Goal: Information Seeking & Learning: Learn about a topic

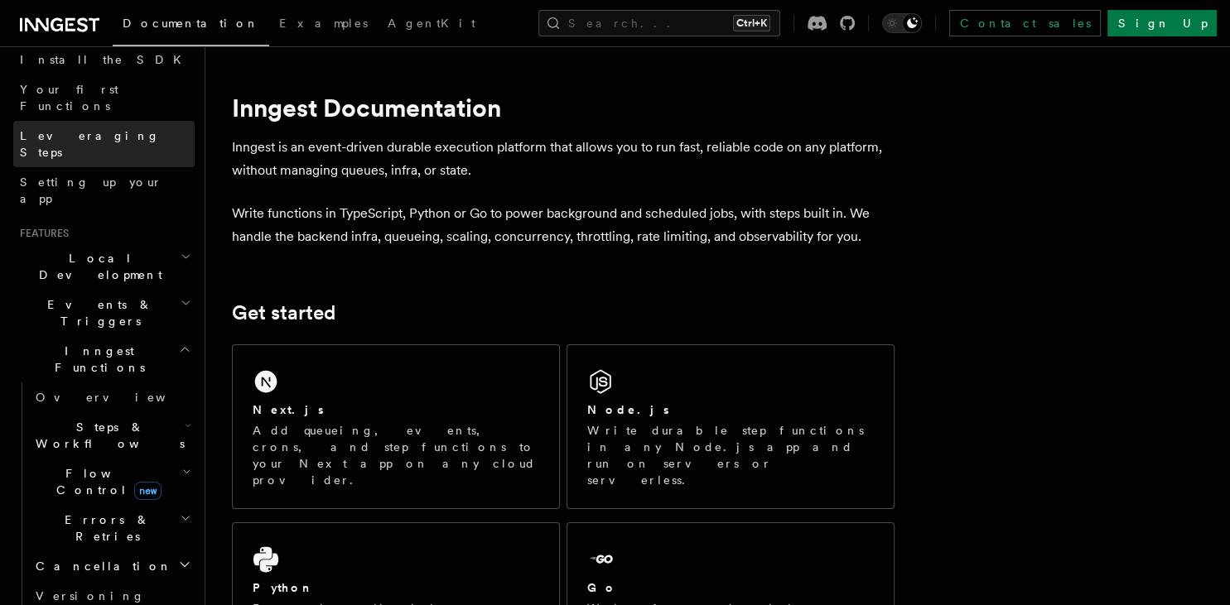
scroll to position [199, 0]
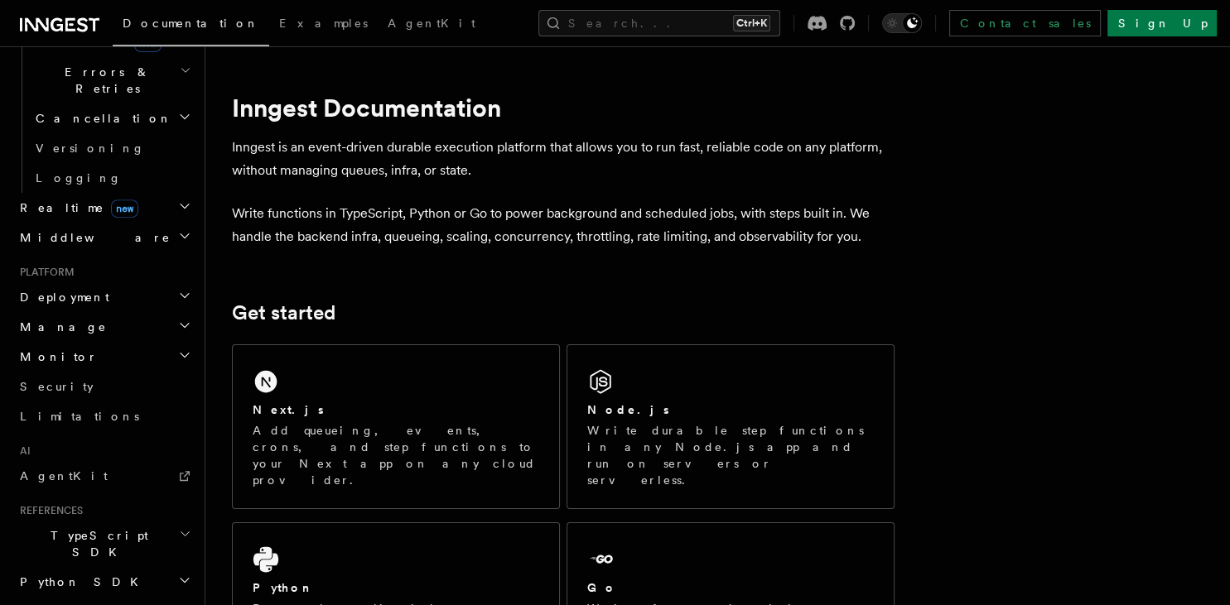
scroll to position [719, 0]
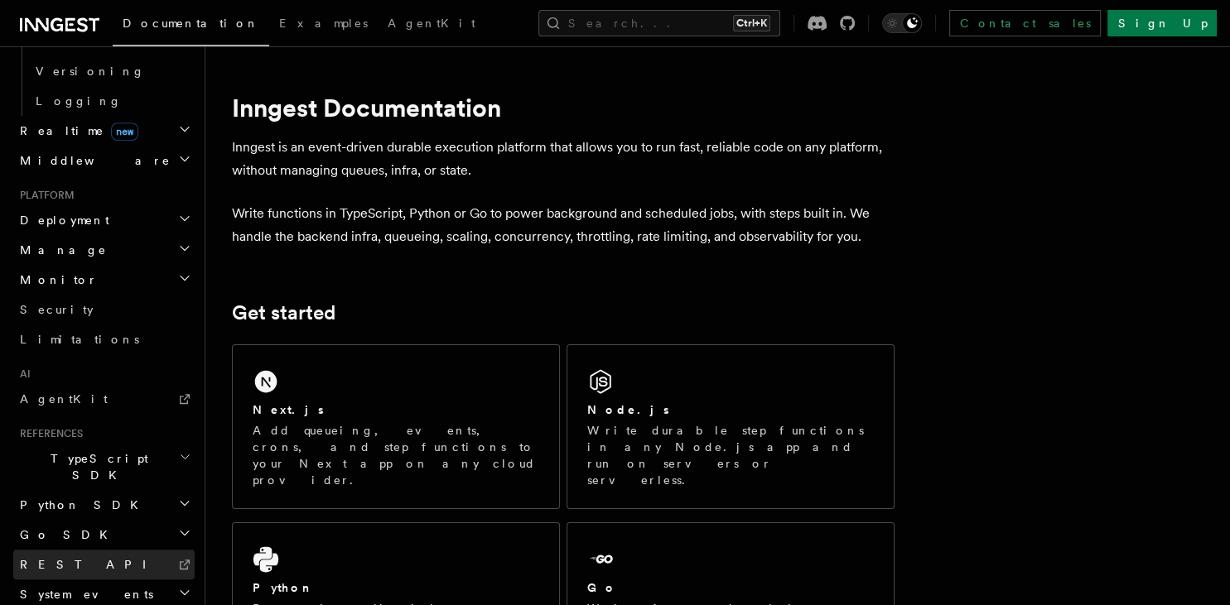
click at [83, 550] on link "REST API" at bounding box center [103, 565] width 181 height 30
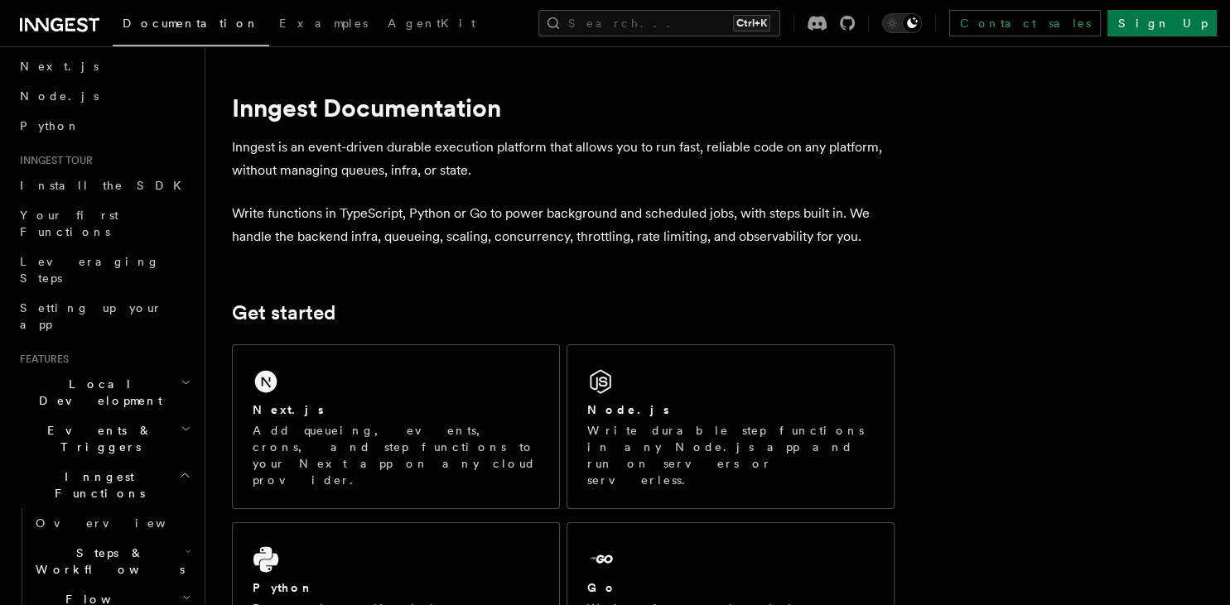
scroll to position [0, 0]
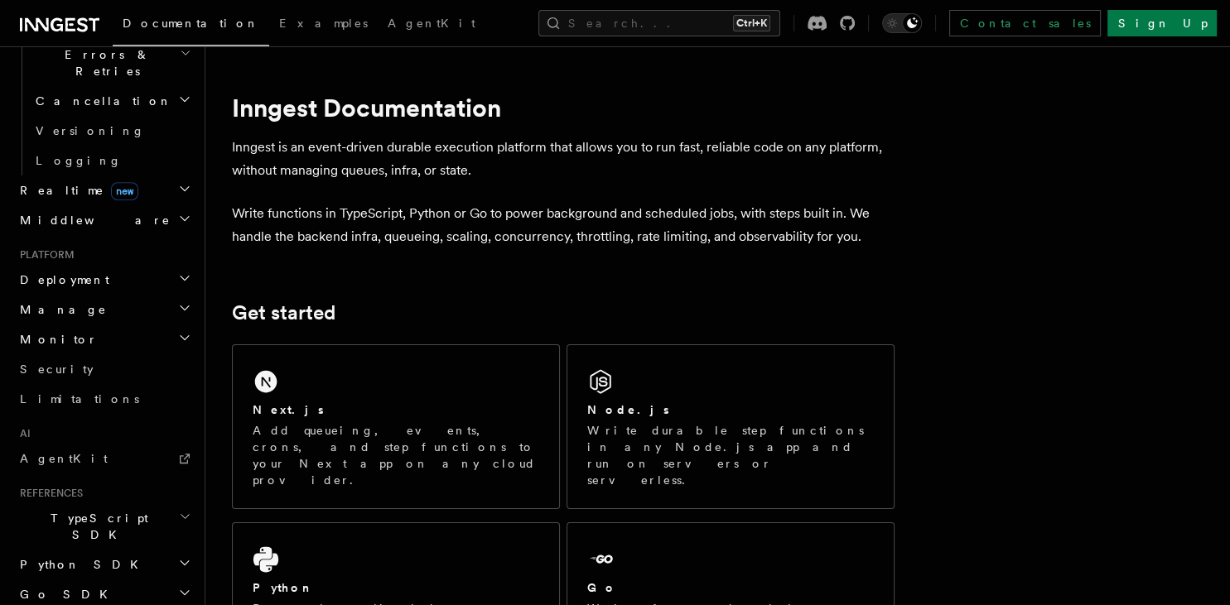
scroll to position [719, 0]
